Goal: Use online tool/utility: Utilize a website feature to perform a specific function

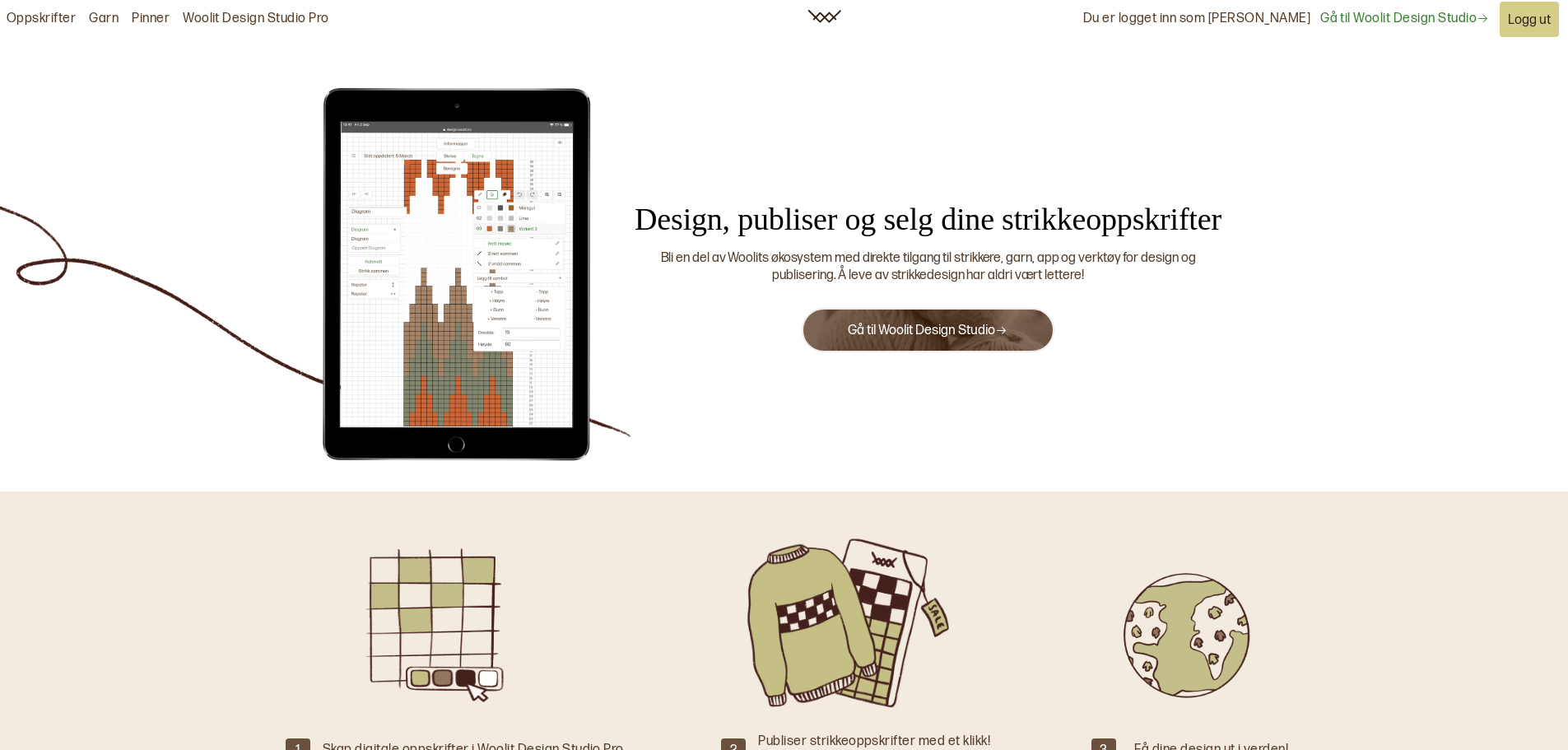
click at [913, 320] on button "Gå til Woolit Design Studio" at bounding box center [928, 330] width 252 height 45
click at [917, 338] on link "Gå til Woolit Design Studio" at bounding box center [928, 330] width 160 height 16
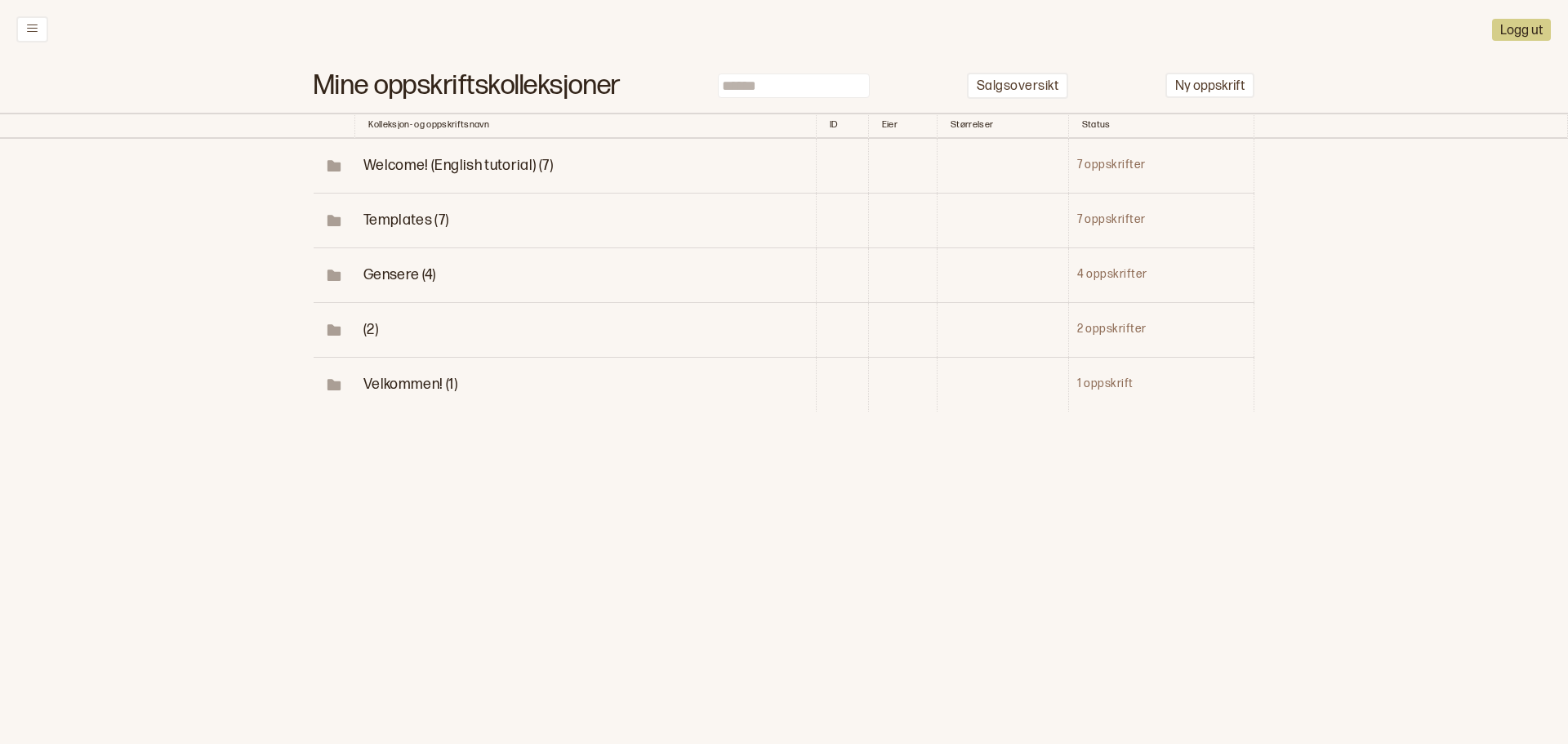
click at [395, 275] on span "Gensere (4)" at bounding box center [400, 274] width 73 height 18
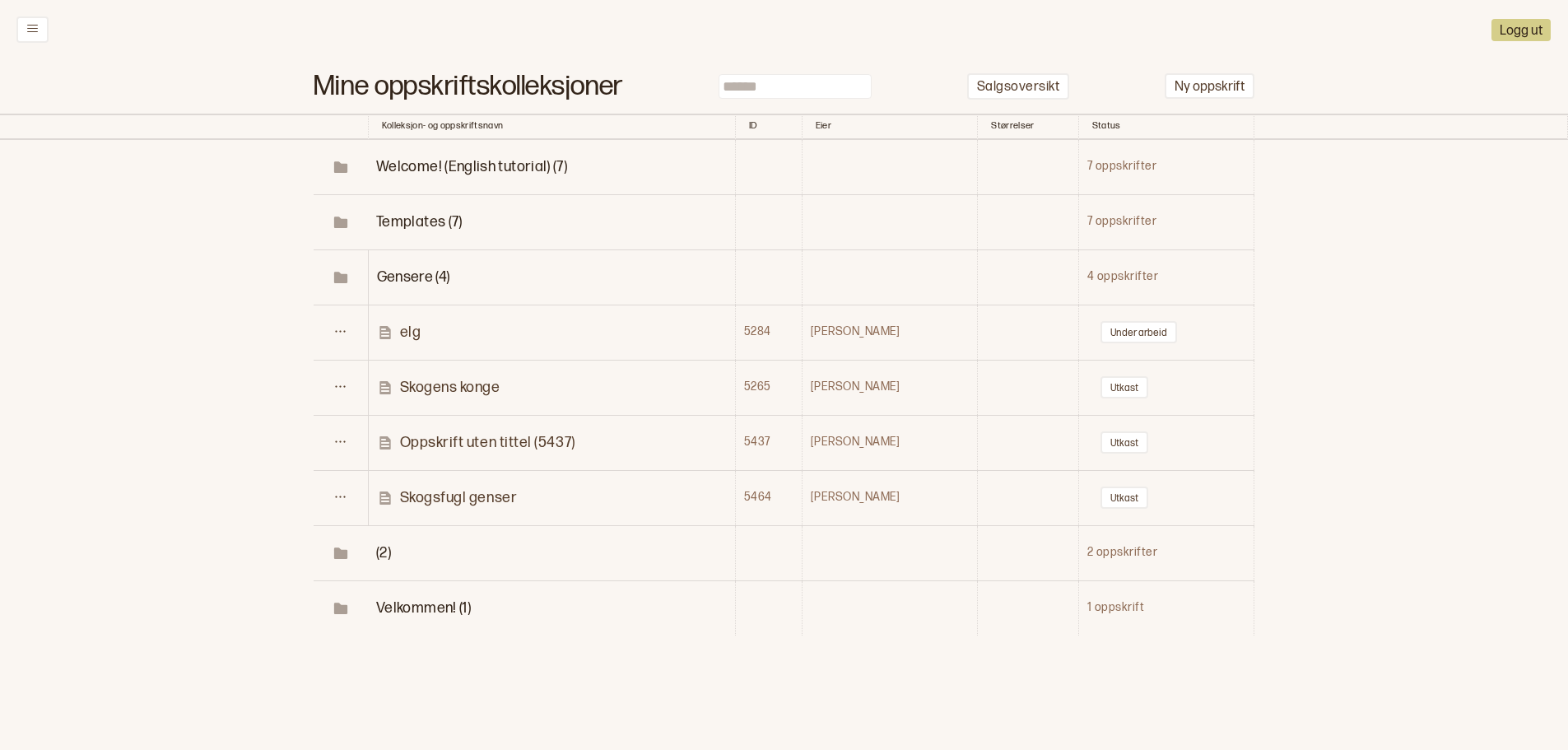
click at [429, 386] on p "Skogens konge" at bounding box center [450, 388] width 100 height 19
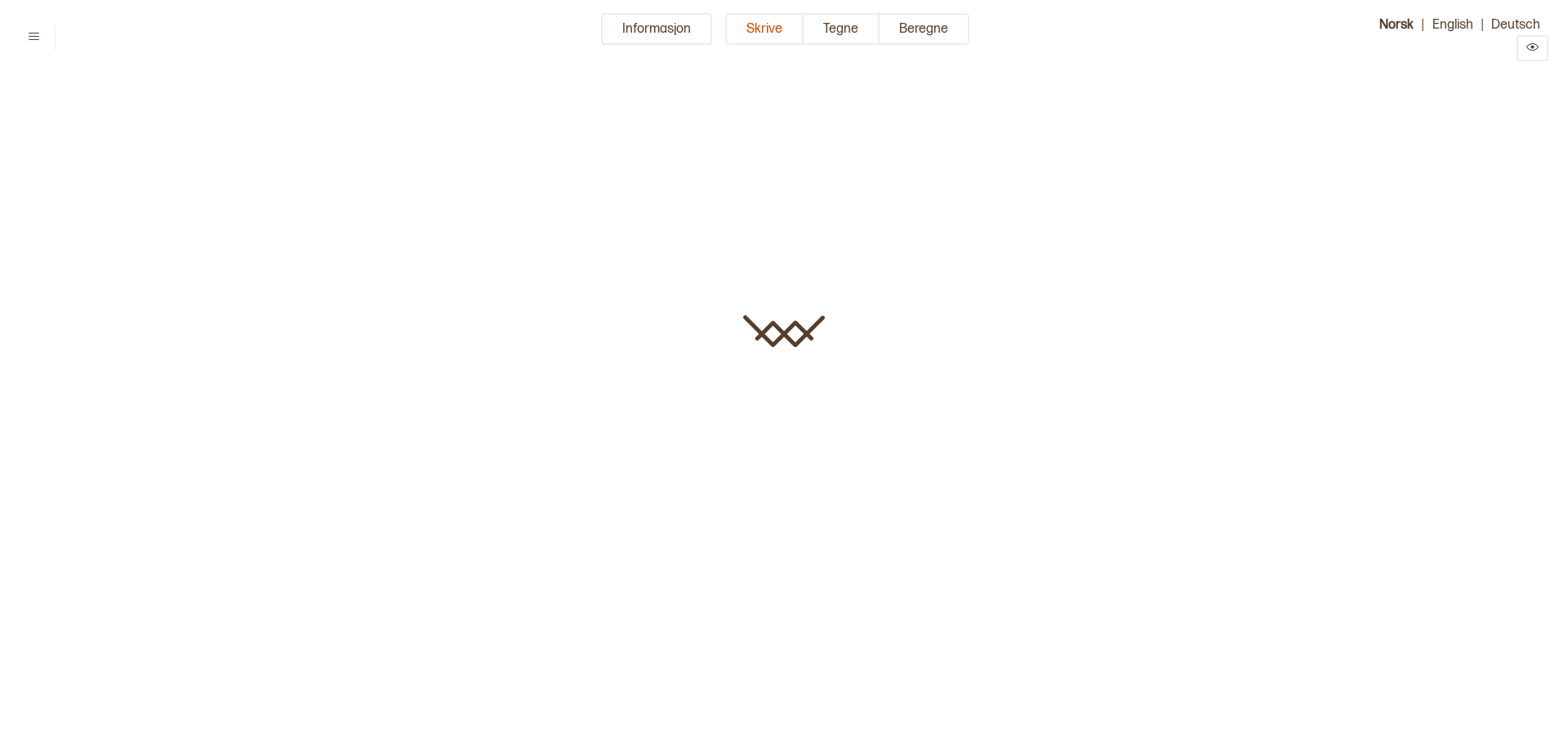
type input "**********"
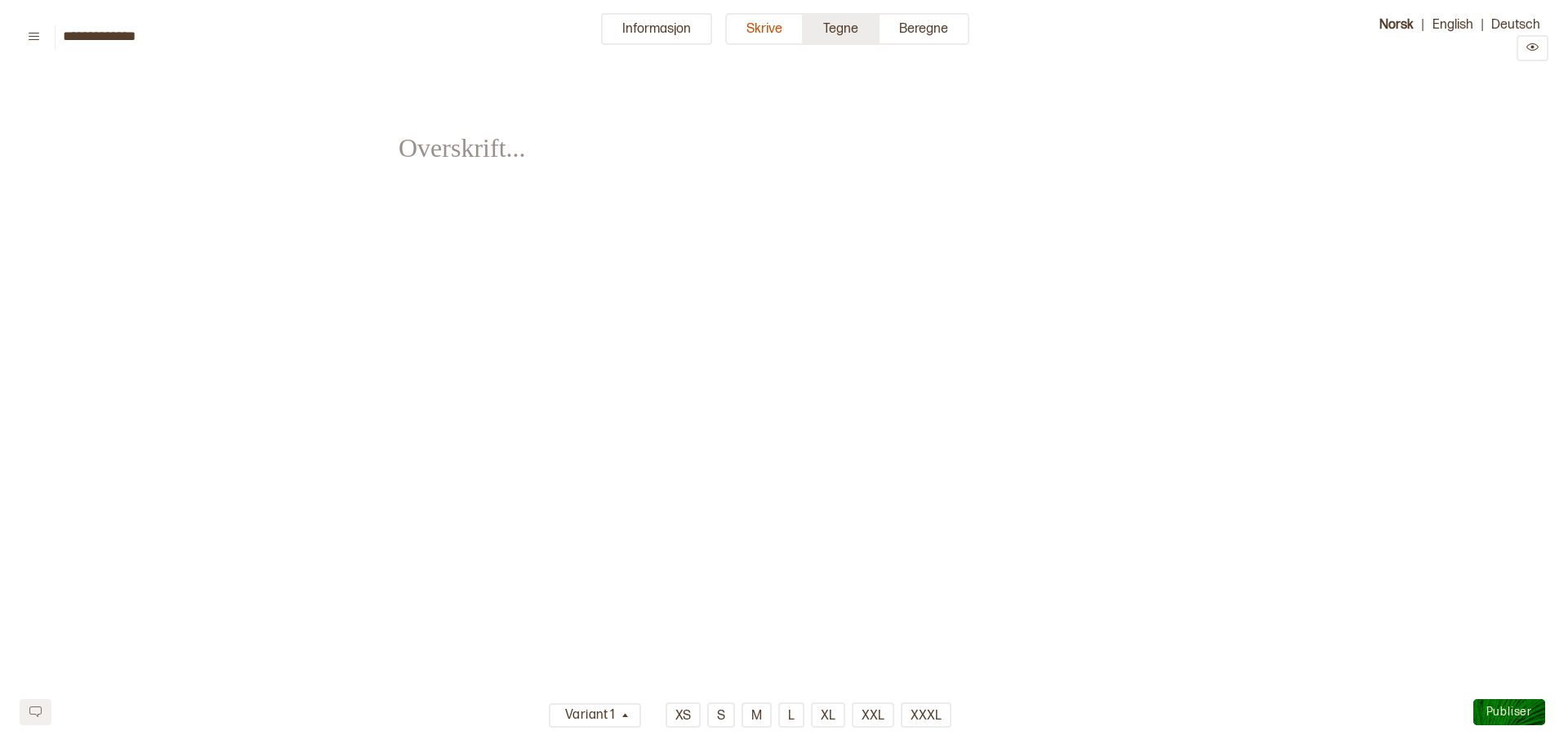
click at [823, 30] on button "Tegne" at bounding box center [842, 29] width 76 height 32
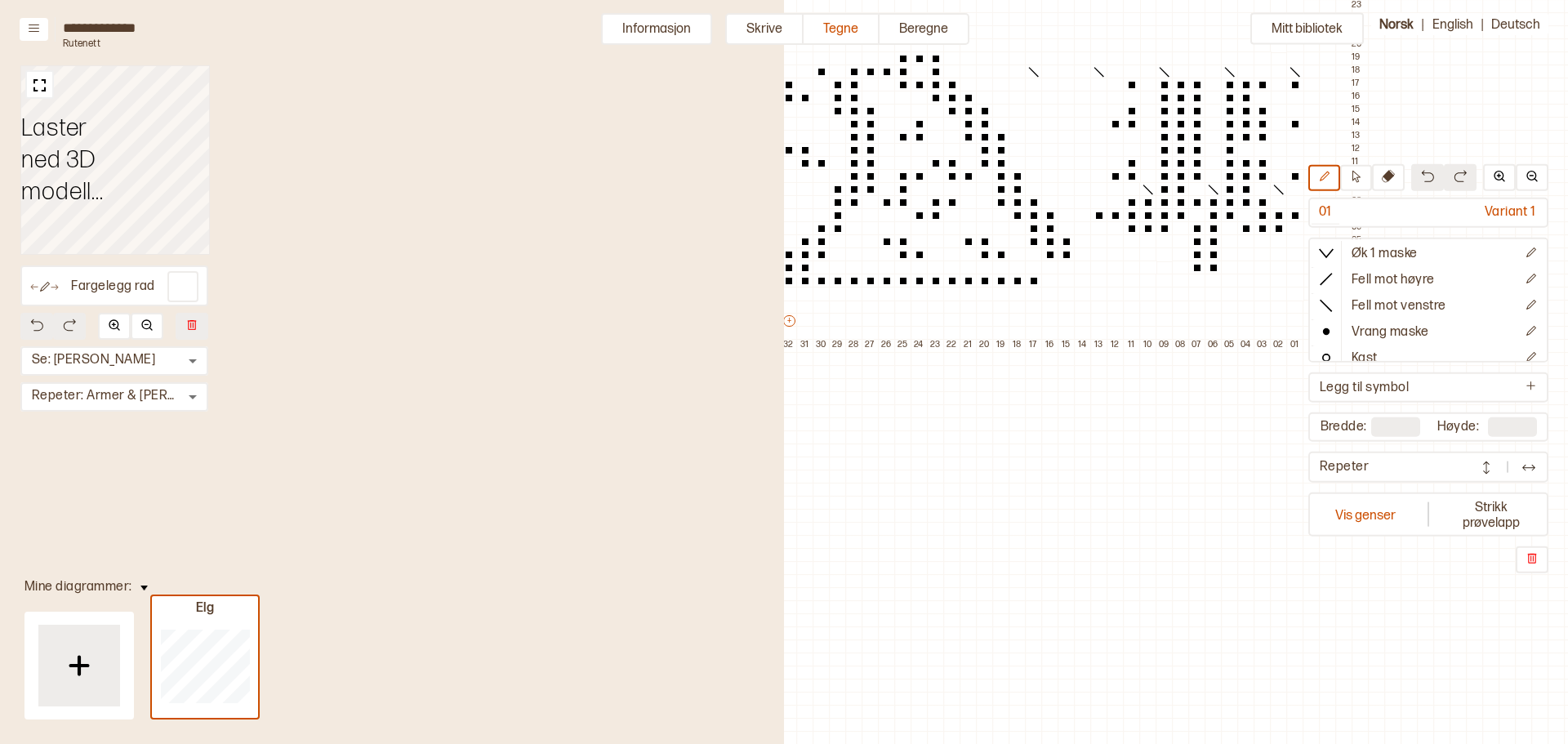
scroll to position [566, 772]
